Goal: Task Accomplishment & Management: Use online tool/utility

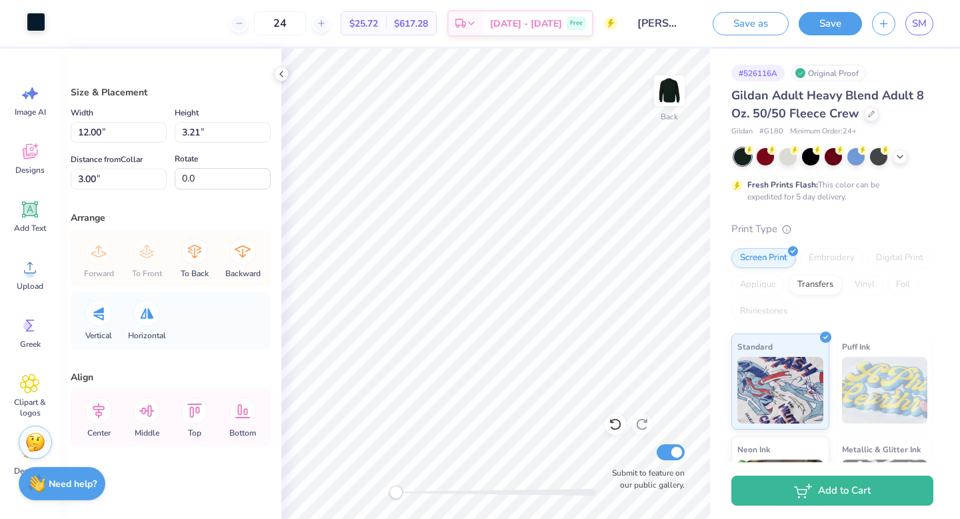
click at [30, 23] on div at bounding box center [36, 22] width 19 height 19
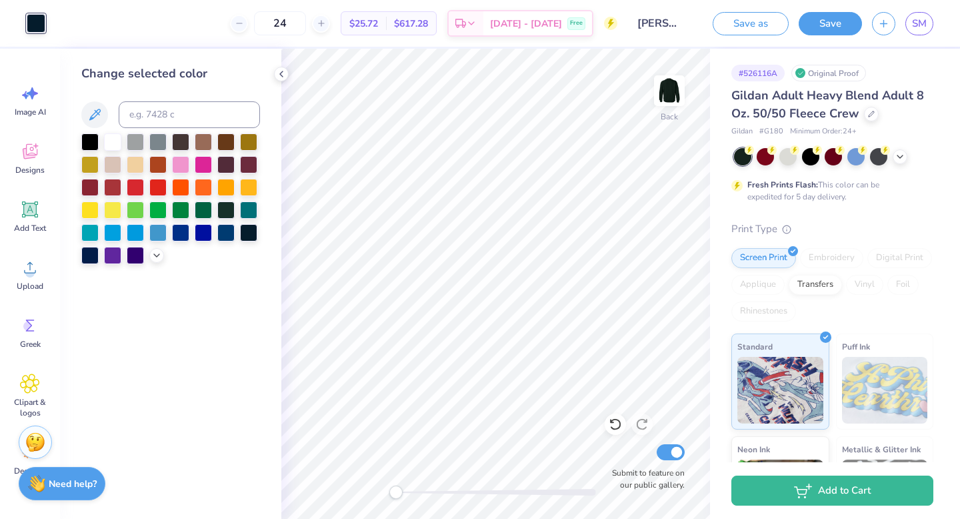
click at [102, 131] on div "Change selected color" at bounding box center [170, 164] width 179 height 199
click at [114, 143] on div at bounding box center [112, 140] width 17 height 17
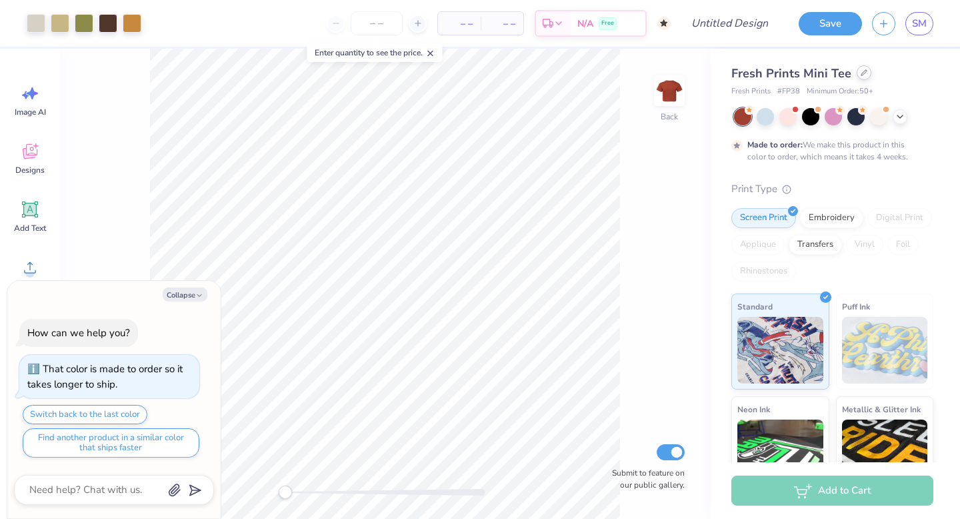
click at [861, 69] on div at bounding box center [864, 72] width 15 height 15
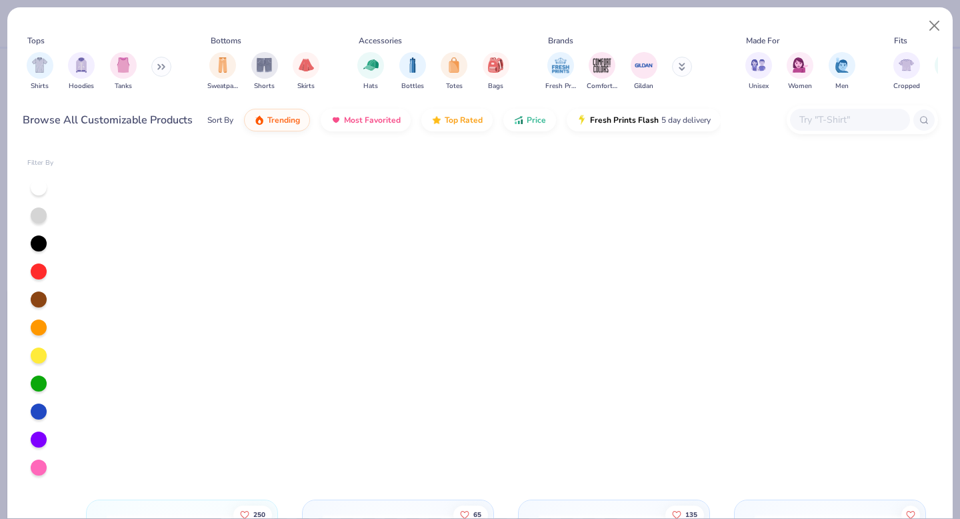
scroll to position [902, 0]
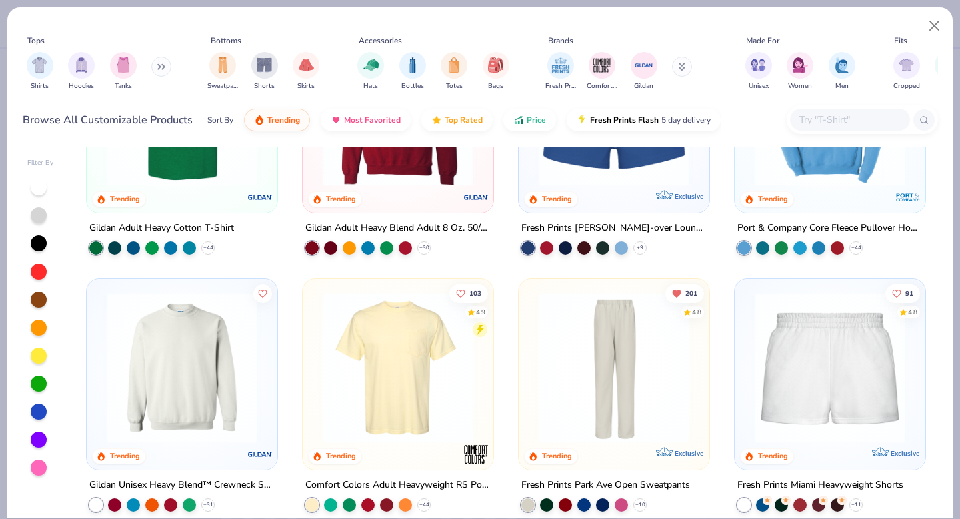
click at [411, 180] on img at bounding box center [398, 110] width 164 height 151
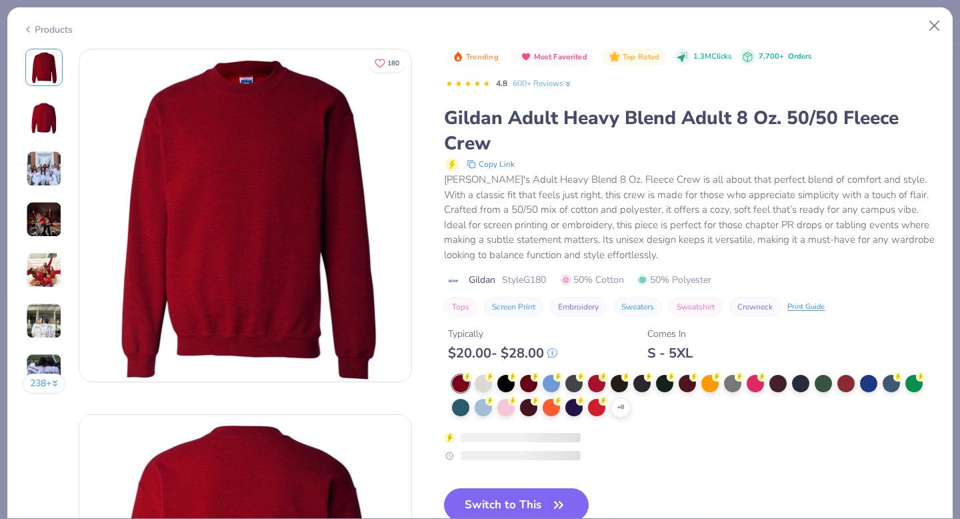
click at [660, 355] on div "S - 5XL" at bounding box center [669, 353] width 45 height 17
click at [662, 383] on div at bounding box center [664, 383] width 17 height 17
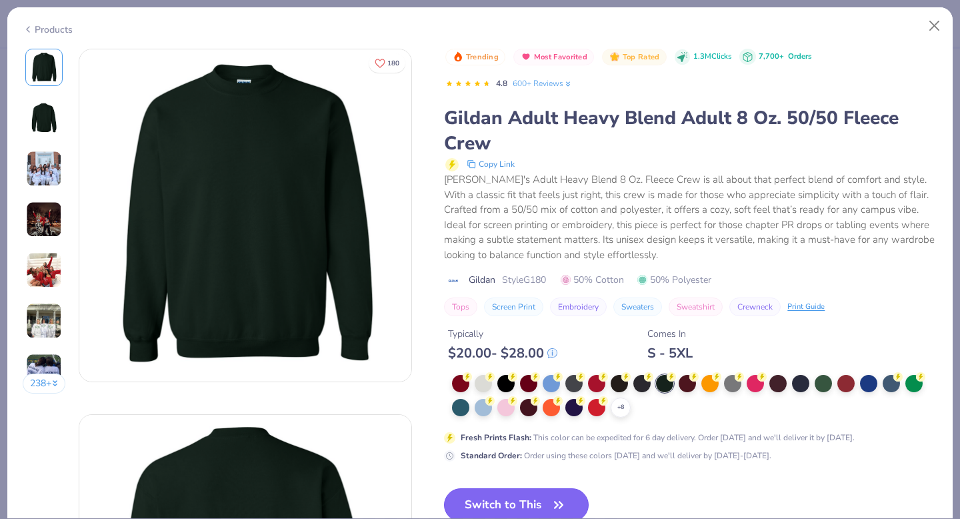
click at [498, 498] on button "Switch to This" at bounding box center [516, 504] width 145 height 33
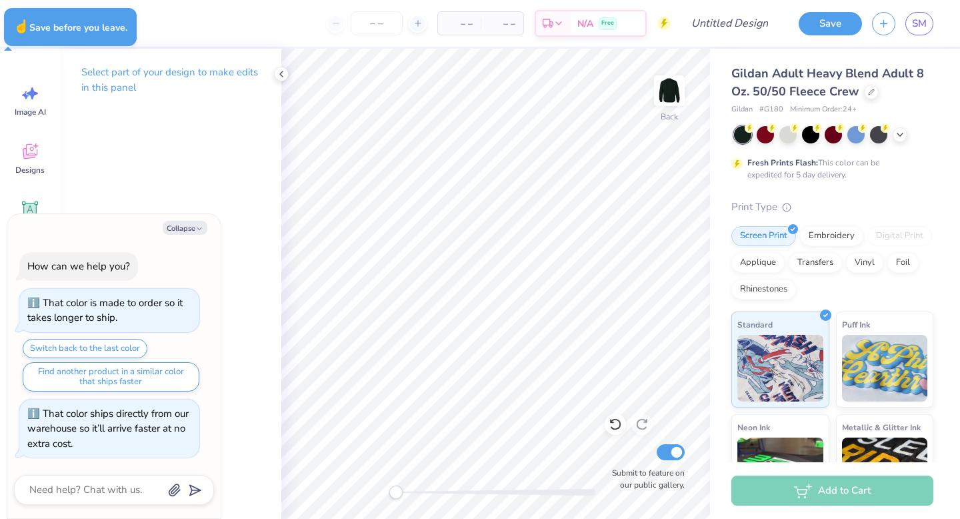
type textarea "x"
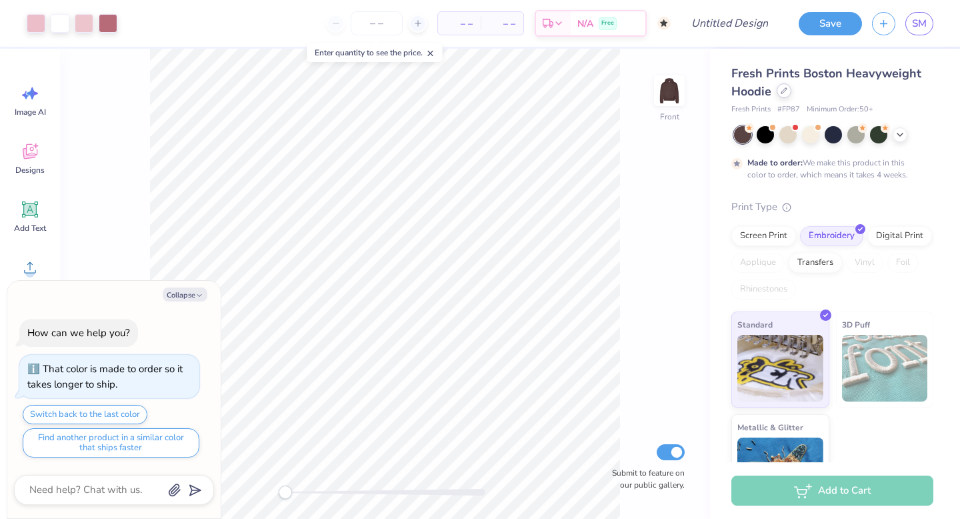
click at [785, 90] on icon at bounding box center [784, 90] width 7 height 7
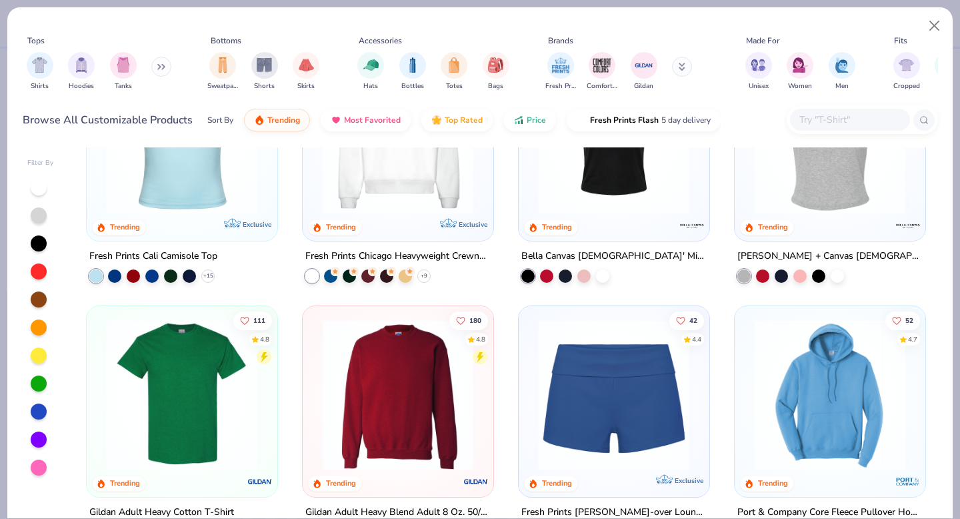
scroll to position [622, 0]
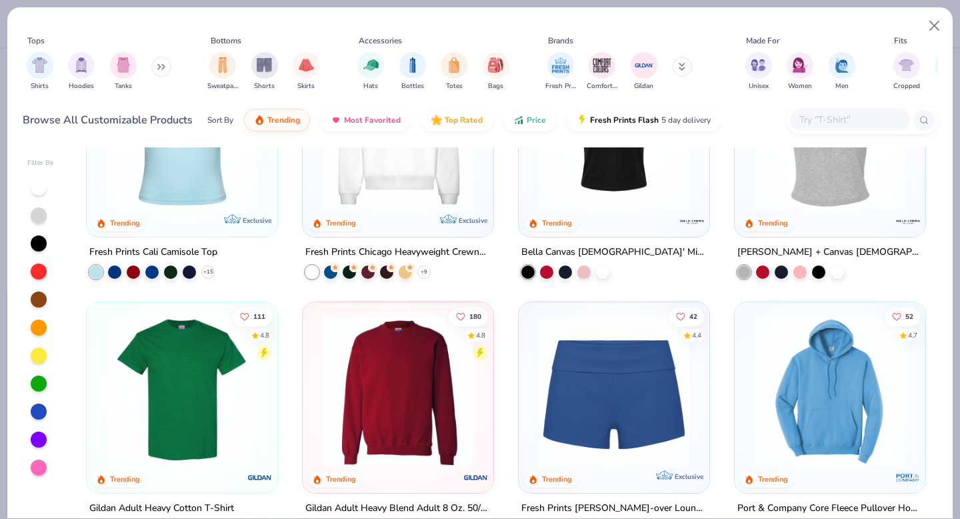
click at [386, 379] on img at bounding box center [398, 390] width 164 height 151
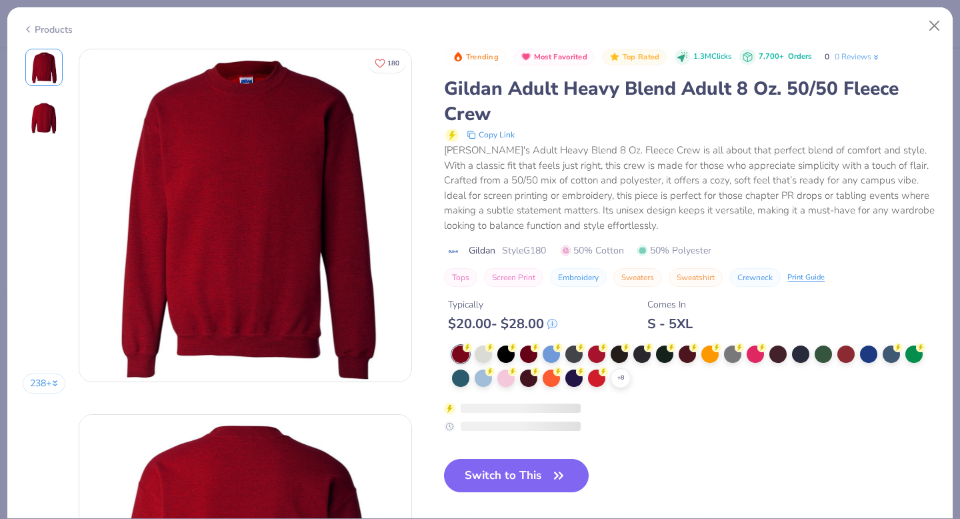
click at [666, 357] on div at bounding box center [664, 353] width 17 height 17
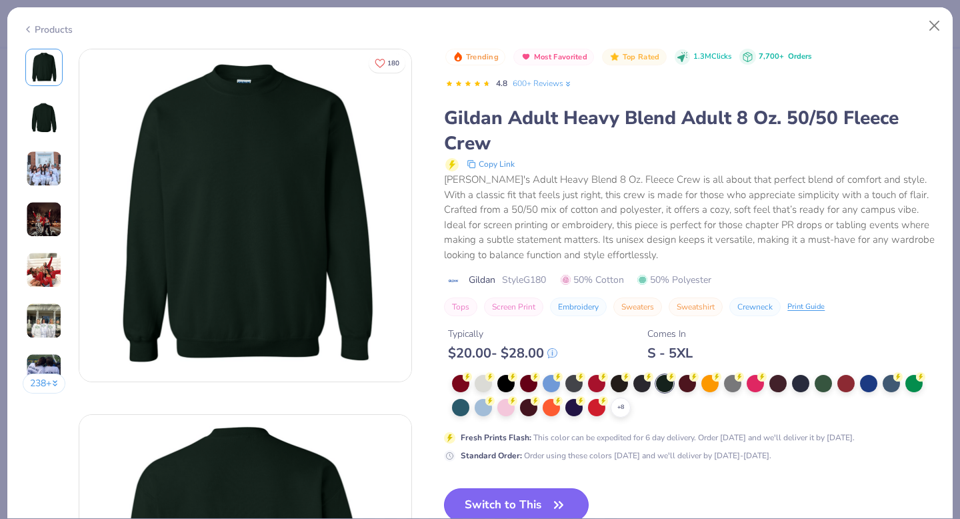
click at [505, 502] on button "Switch to This" at bounding box center [516, 504] width 145 height 33
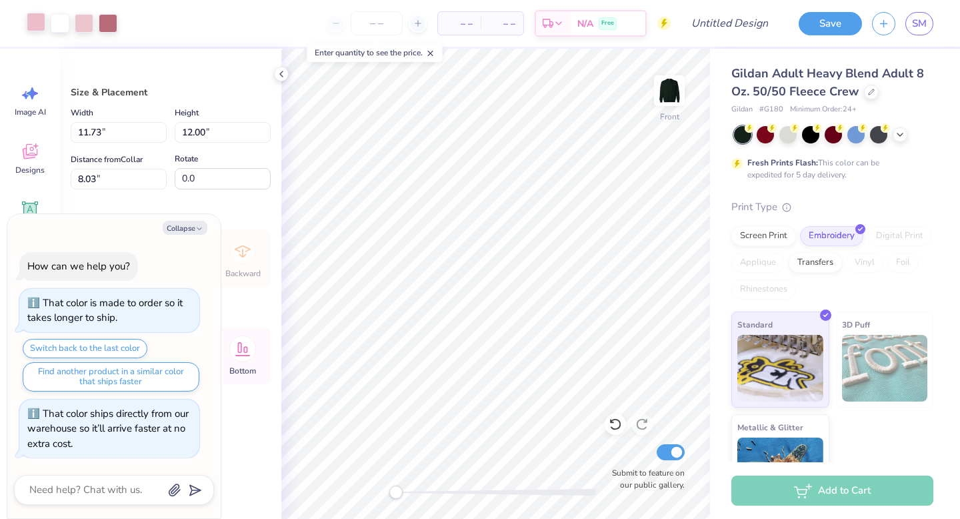
click at [37, 18] on div at bounding box center [36, 22] width 19 height 19
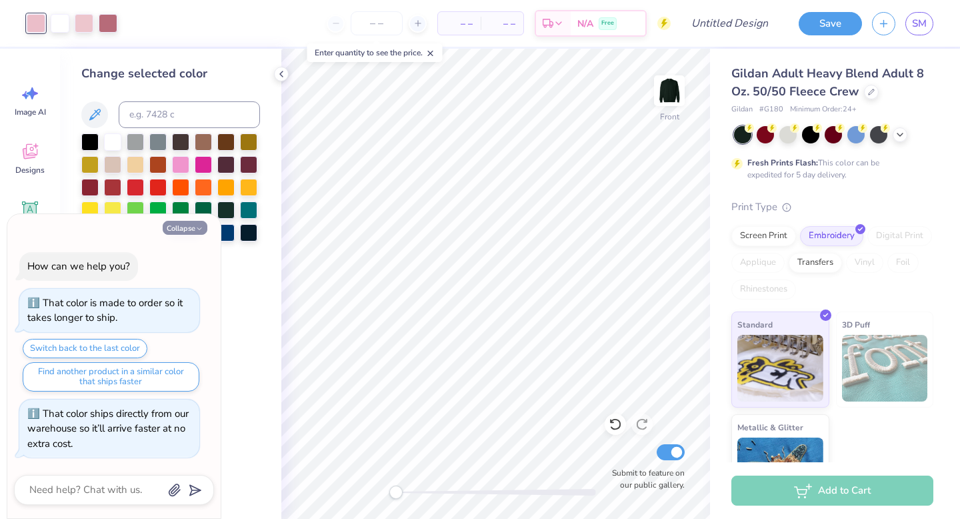
click at [174, 227] on button "Collapse" at bounding box center [185, 228] width 45 height 14
type textarea "x"
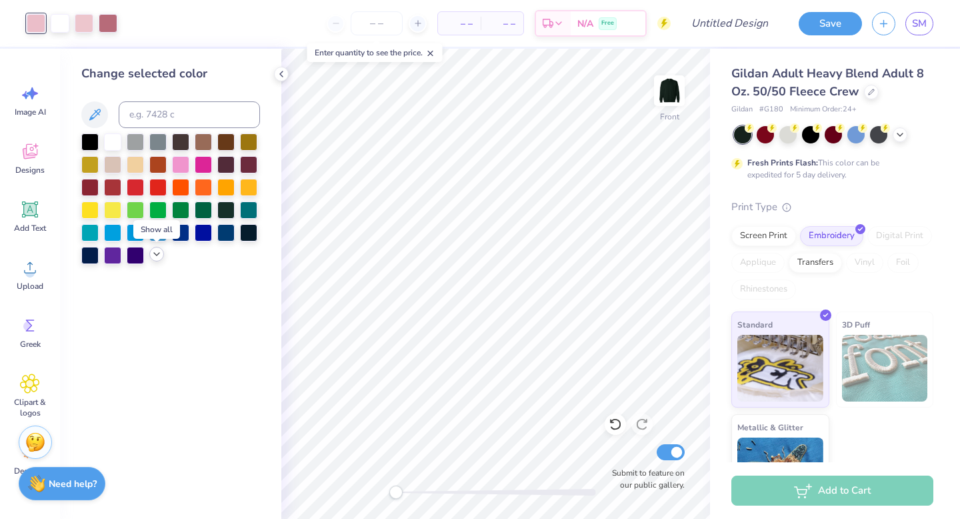
click at [157, 251] on icon at bounding box center [156, 254] width 11 height 11
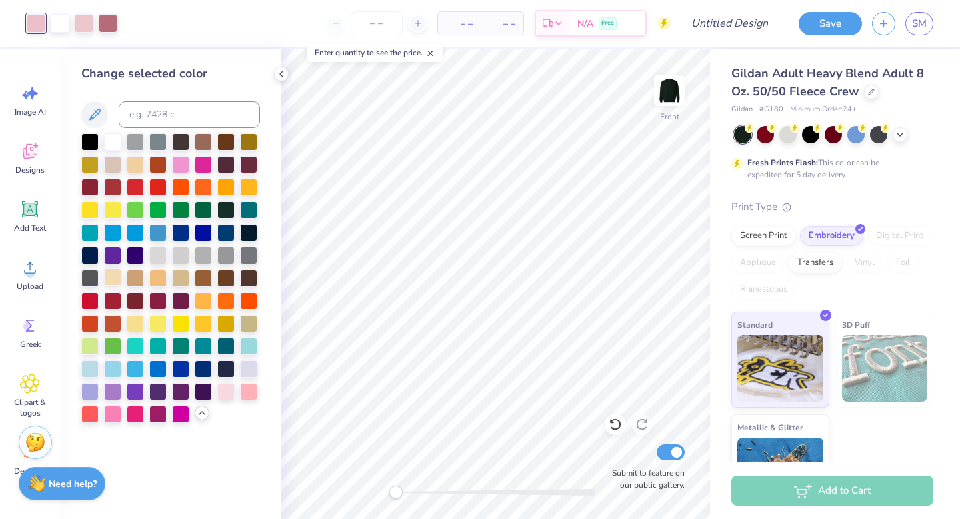
click at [111, 273] on div at bounding box center [112, 276] width 17 height 17
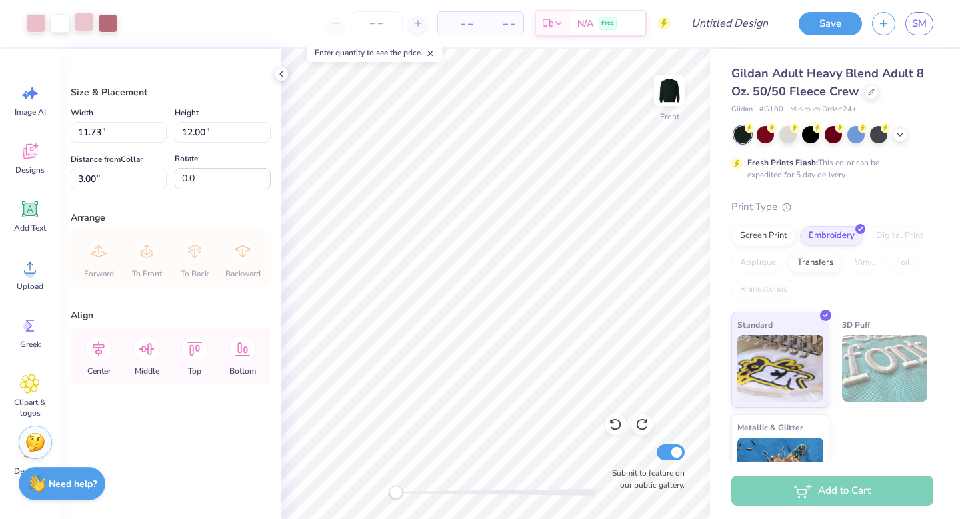
click at [81, 21] on div at bounding box center [84, 22] width 19 height 19
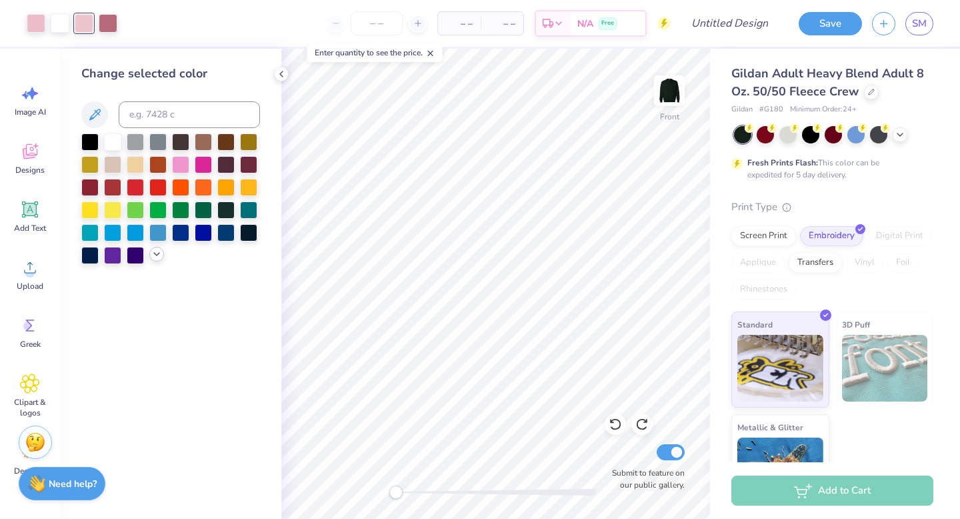
click at [157, 253] on icon at bounding box center [156, 254] width 11 height 11
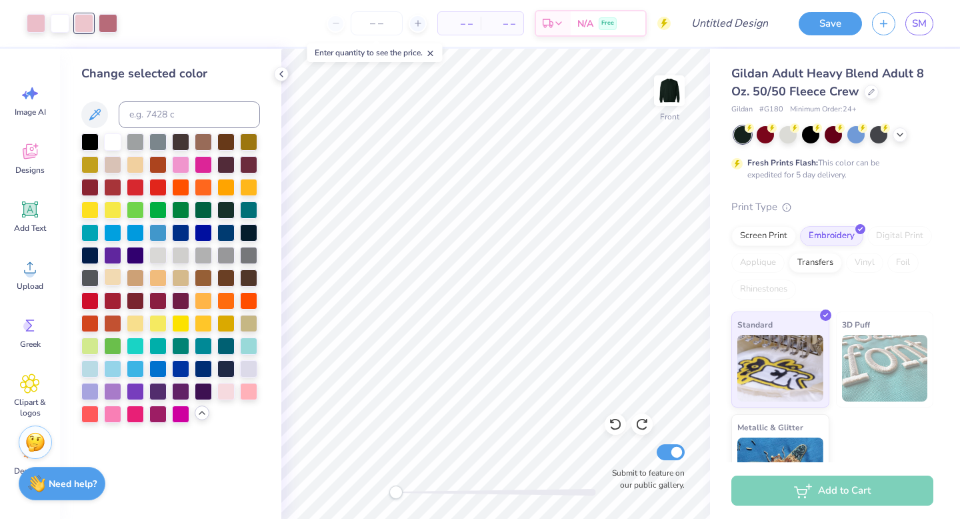
click at [116, 279] on div at bounding box center [112, 276] width 17 height 17
click at [221, 390] on div at bounding box center [225, 389] width 17 height 17
click at [108, 19] on div at bounding box center [108, 22] width 19 height 19
click at [205, 368] on div at bounding box center [203, 367] width 17 height 17
click at [227, 139] on div at bounding box center [225, 140] width 17 height 17
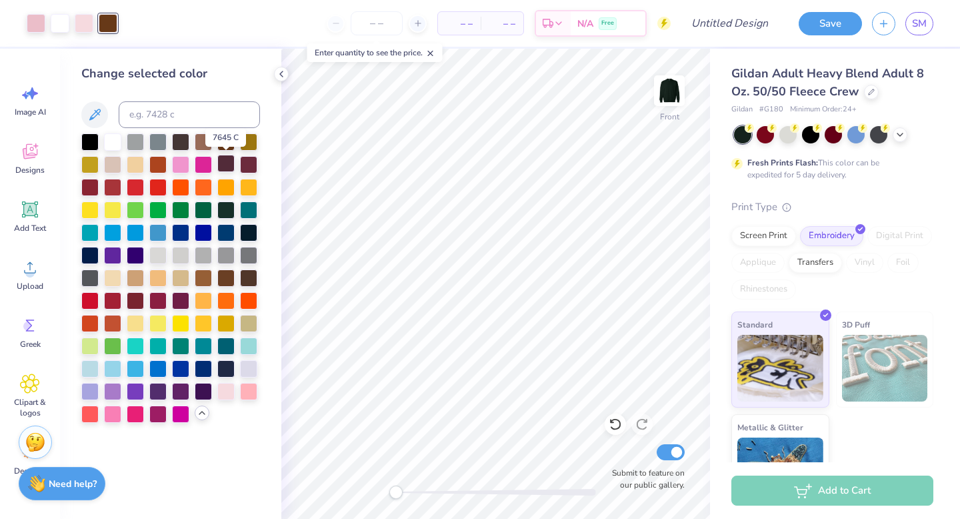
click at [230, 162] on div at bounding box center [225, 163] width 17 height 17
click at [250, 229] on div at bounding box center [248, 231] width 17 height 17
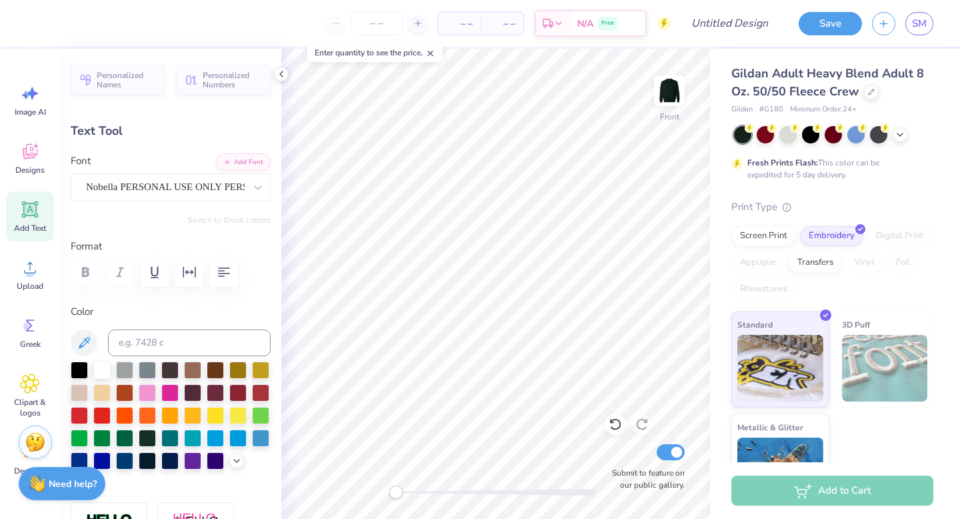
type input "4.37"
type input "2.00"
type input "9.35"
type input "2.4"
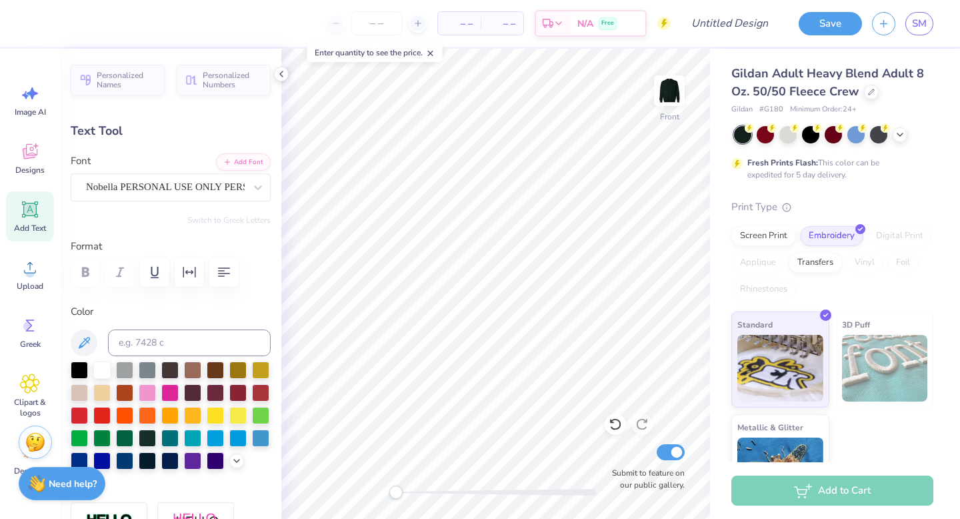
type textarea "Rocktoberfest"
type input "8.08"
type input "1.71"
type input "8.73"
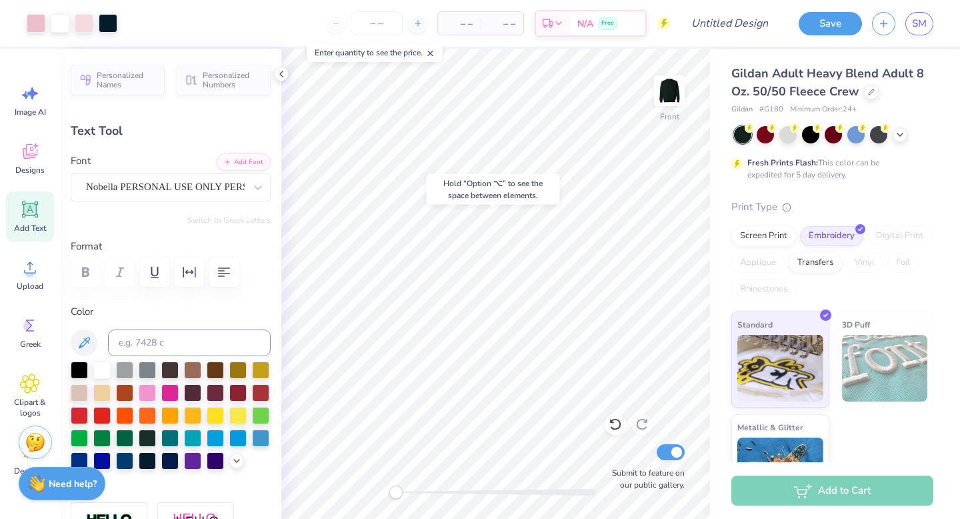
type input "0.0"
type input "9.45"
type input "0.0"
